Goal: Information Seeking & Learning: Learn about a topic

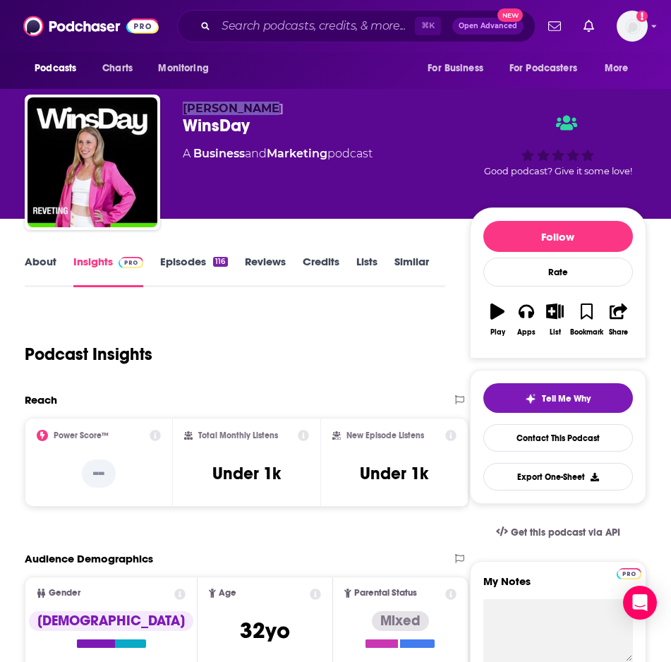
copy span "[PERSON_NAME]"
drag, startPoint x: 251, startPoint y: 110, endPoint x: 185, endPoint y: 112, distance: 65.7
click at [185, 112] on span "[PERSON_NAME]" at bounding box center [233, 108] width 101 height 13
click at [31, 266] on link "About" at bounding box center [41, 271] width 32 height 32
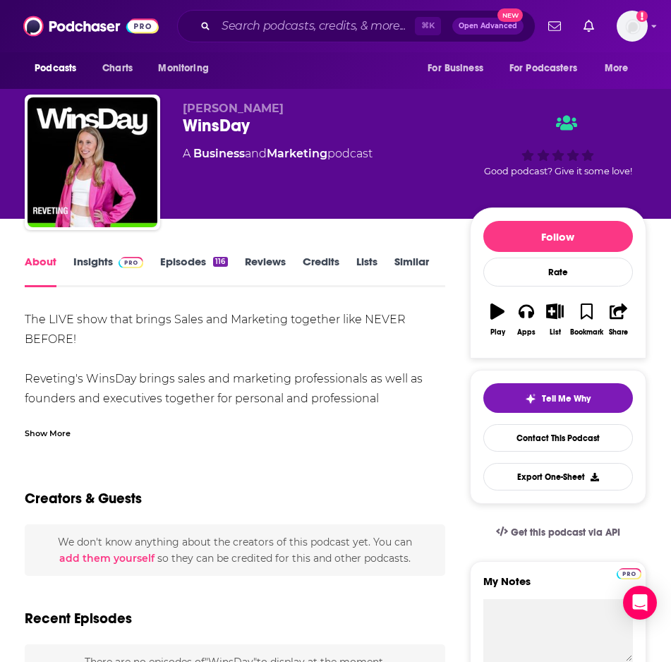
scroll to position [54, 0]
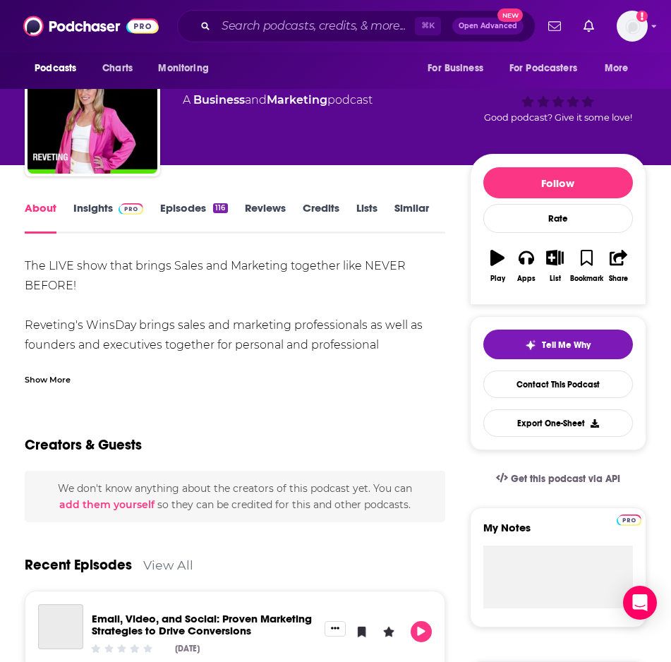
click at [58, 378] on div "Show More" at bounding box center [48, 378] width 46 height 13
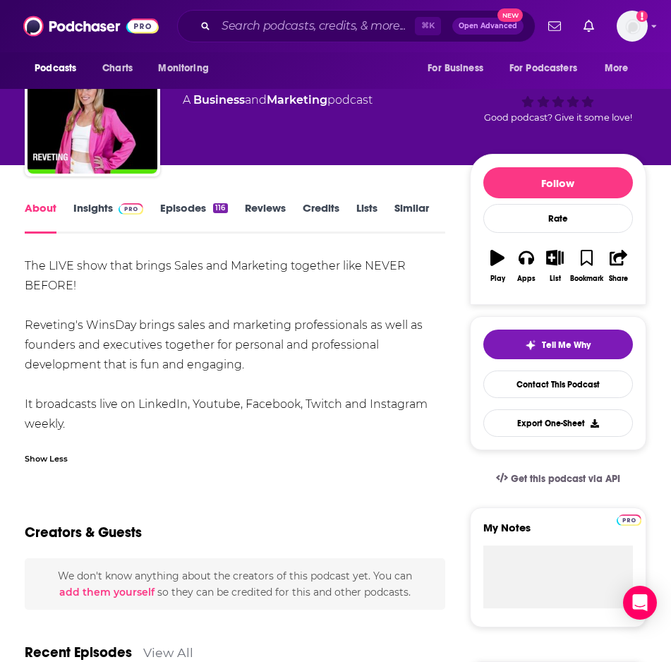
copy div "The LIVE show that brings Sales and Marketing together like NEVER BEFORE! Revet…"
drag, startPoint x: 23, startPoint y: 263, endPoint x: 172, endPoint y: 415, distance: 212.2
click at [93, 210] on link "Insights" at bounding box center [108, 217] width 70 height 32
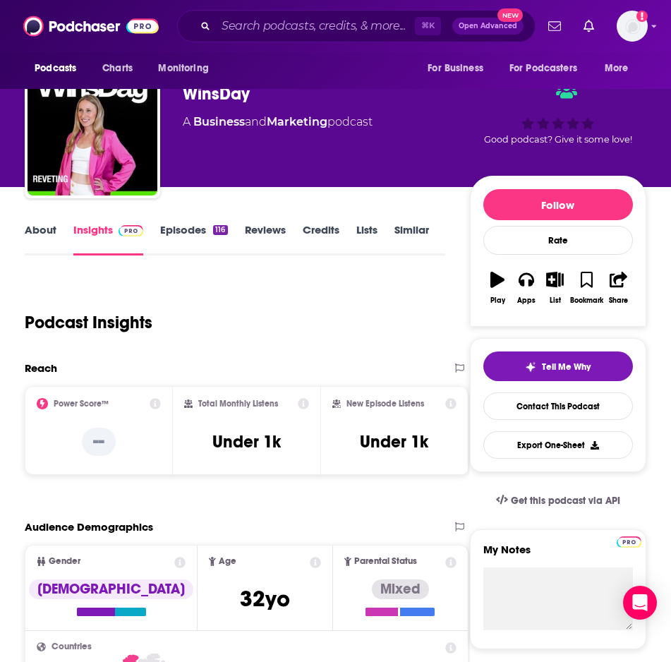
scroll to position [42, 0]
